Goal: Task Accomplishment & Management: Manage account settings

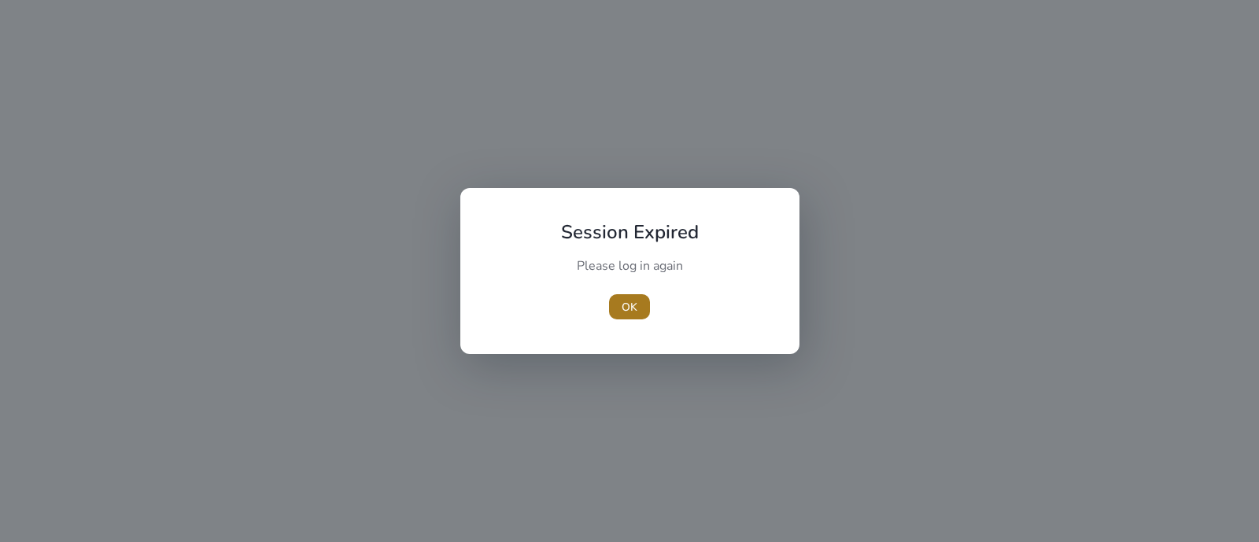
click at [618, 304] on span "button" at bounding box center [629, 307] width 41 height 38
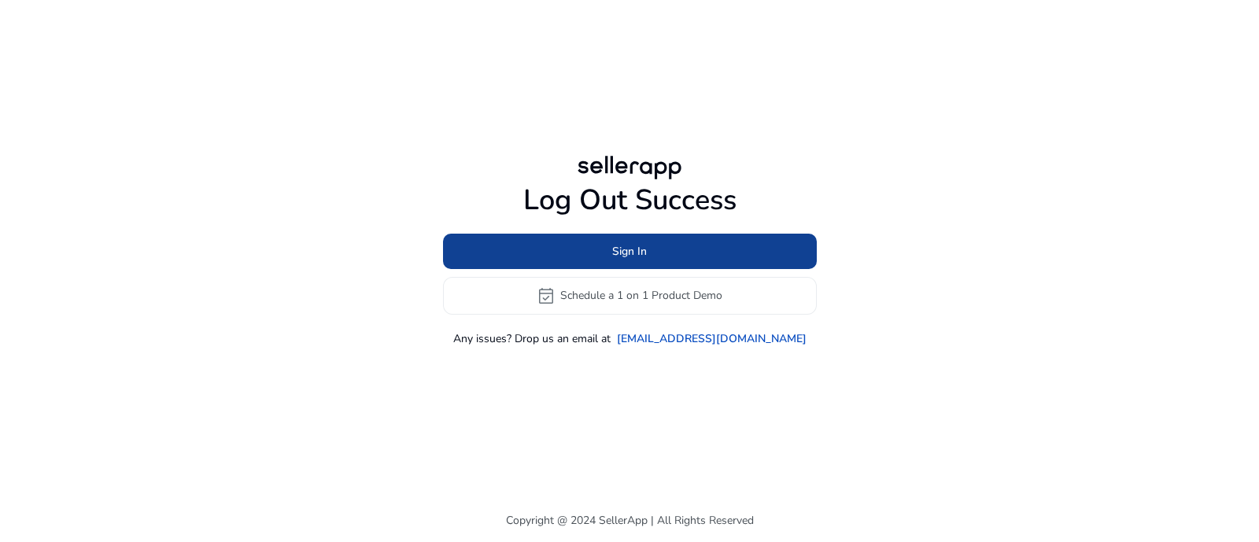
click at [614, 245] on span "Sign In" at bounding box center [629, 251] width 35 height 17
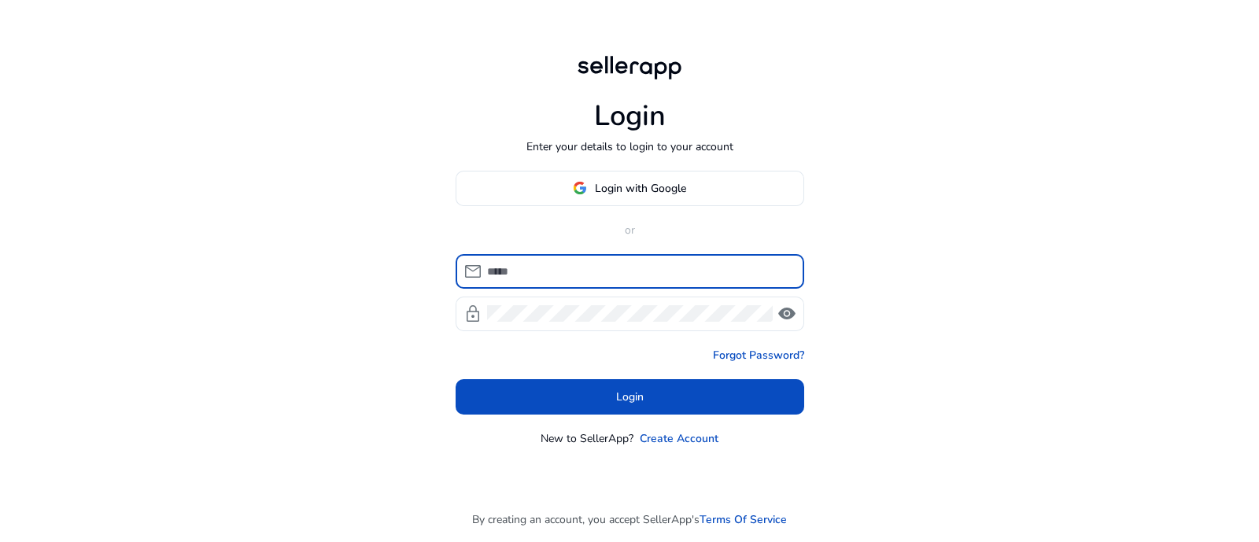
click at [611, 275] on input at bounding box center [639, 271] width 304 height 17
type input "**********"
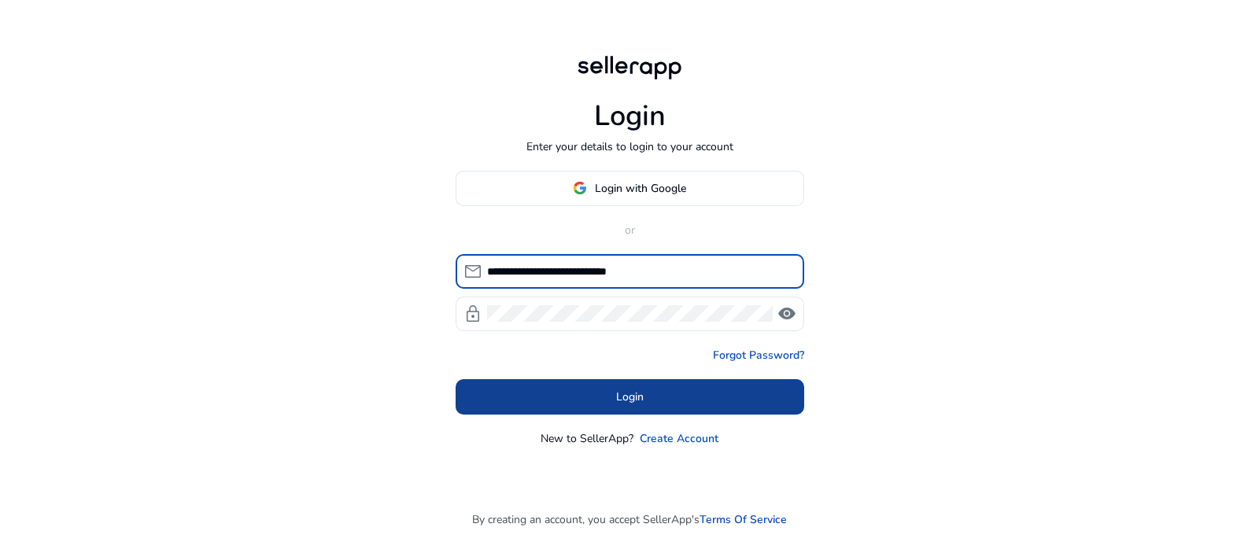
click at [613, 385] on span at bounding box center [630, 397] width 349 height 38
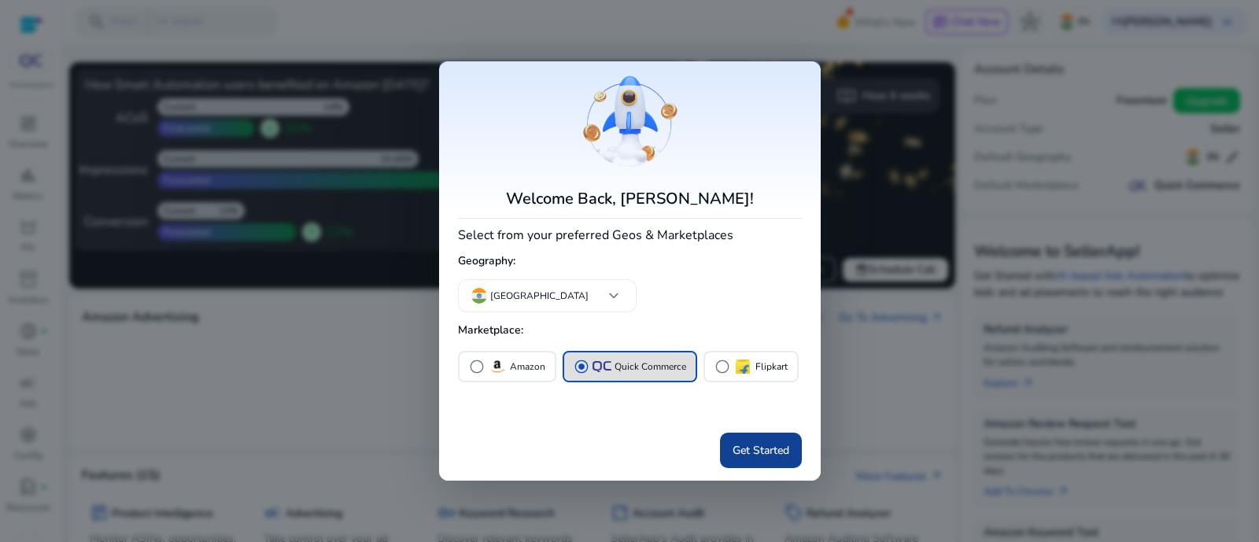
click at [749, 449] on span "Get Started" at bounding box center [760, 450] width 57 height 17
